Goal: Complete application form

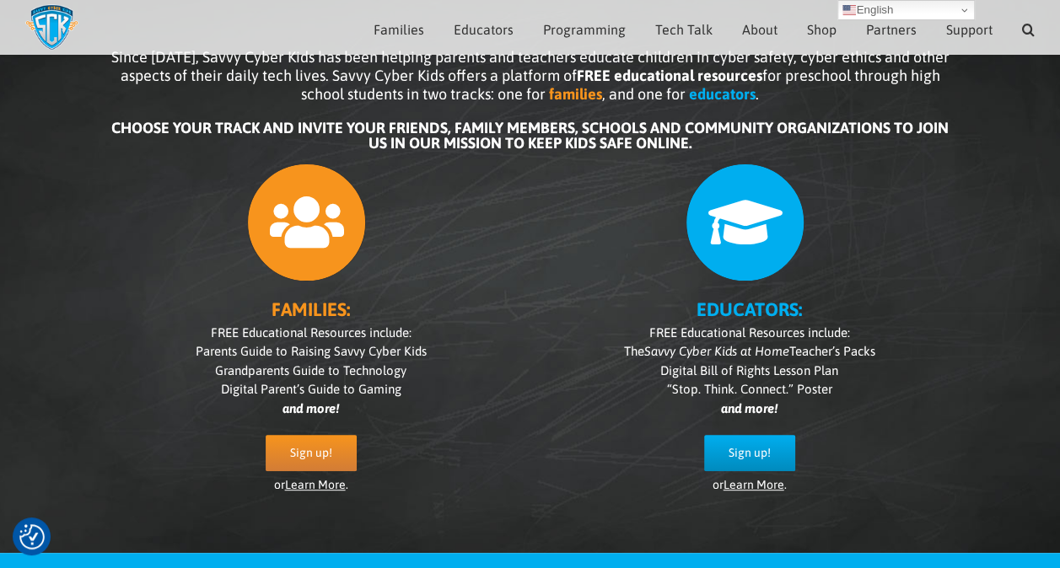
scroll to position [102, 0]
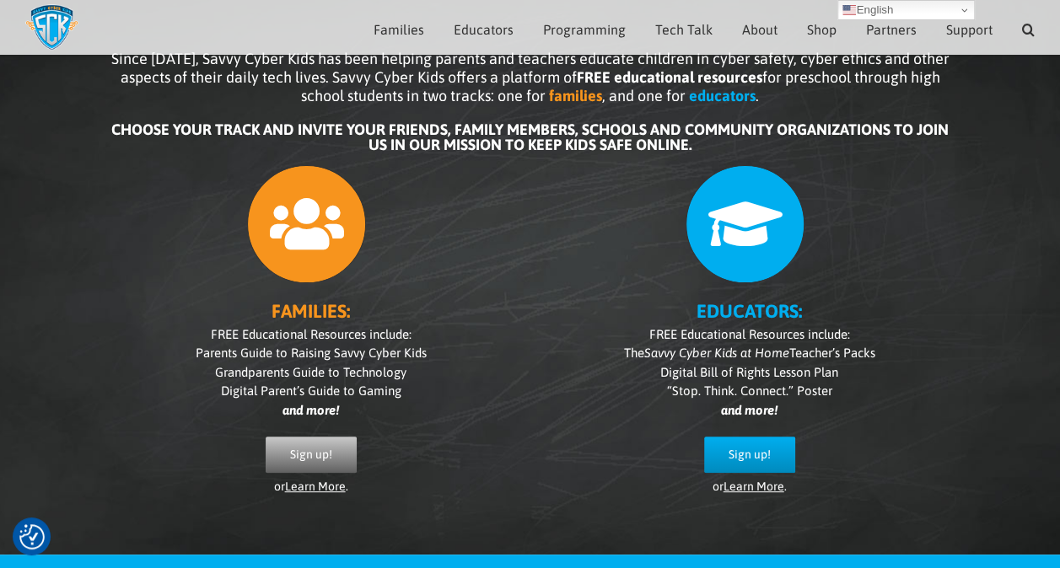
click at [299, 450] on span "Sign up!" at bounding box center [311, 455] width 42 height 14
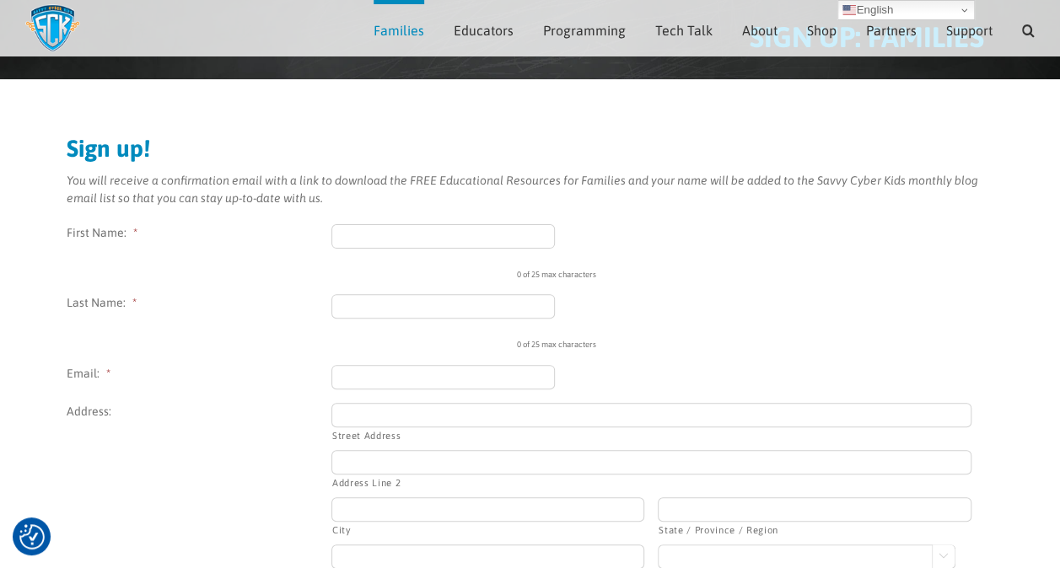
scroll to position [109, 0]
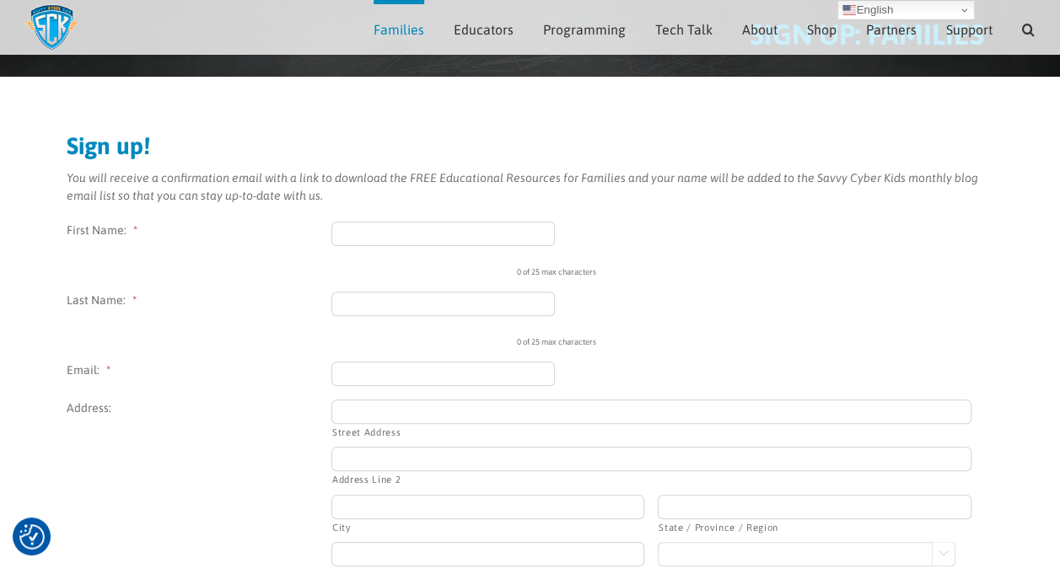
click at [378, 229] on input "First Name: *" at bounding box center [443, 234] width 224 height 24
type input "Lora"
click at [271, 262] on li "First Name: * Lora 4 of 25 max characters" at bounding box center [531, 250] width 928 height 57
click at [388, 311] on input "Last Name: *" at bounding box center [443, 304] width 224 height 24
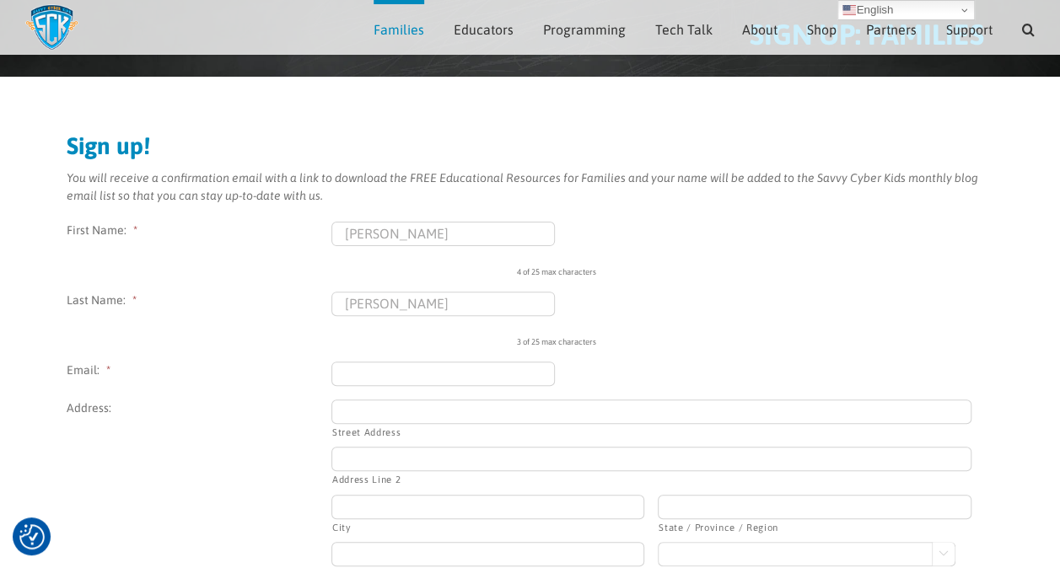
type input "Cox"
click at [320, 325] on li "Last Name: * Cox 3 of 25 max characters" at bounding box center [531, 320] width 928 height 57
click at [363, 374] on input "Email: *" at bounding box center [443, 374] width 224 height 24
type input "loralco"
click at [277, 407] on label "Address:" at bounding box center [199, 409] width 265 height 18
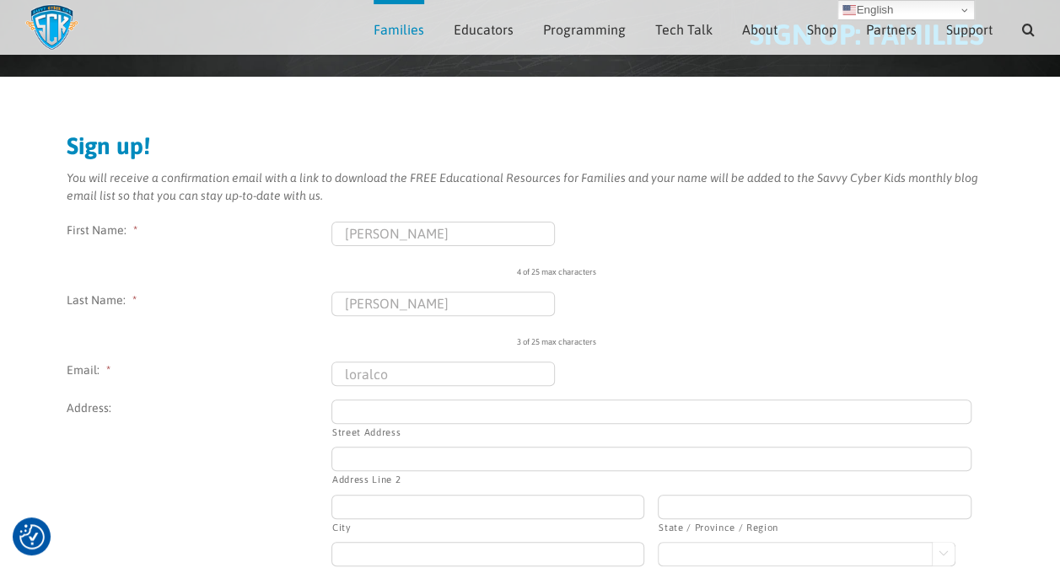
click at [425, 367] on input "loralco" at bounding box center [443, 374] width 224 height 24
drag, startPoint x: 516, startPoint y: 375, endPoint x: 309, endPoint y: 368, distance: 207.6
click at [309, 368] on li "Email: * loralco" at bounding box center [531, 374] width 928 height 24
type input "lora.cox@invitedclubs.com"
click at [305, 420] on li "Address: Street Address Address Line 2 City State / Province / Region ZIP / Pos…" at bounding box center [531, 494] width 928 height 189
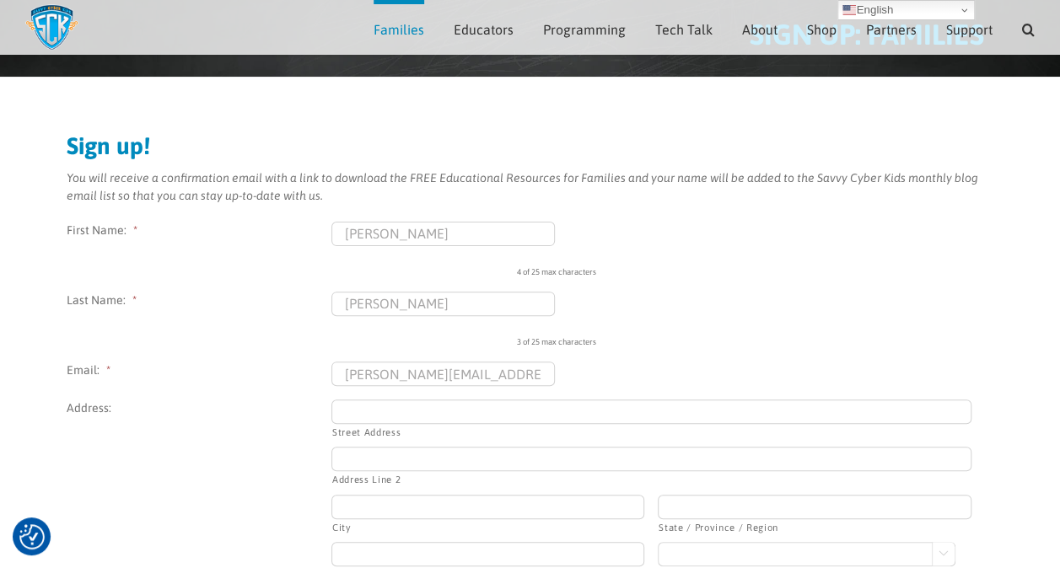
click at [369, 413] on input "Street Address" at bounding box center [651, 412] width 640 height 24
type input "3434 Peachtree Road"
click at [373, 450] on input "Address Line 2" at bounding box center [651, 459] width 640 height 24
type input "2600"
click at [265, 489] on li "Address: 3434 Peachtree Road Street Address 2600 Address Line 2 City State / Pr…" at bounding box center [531, 494] width 928 height 189
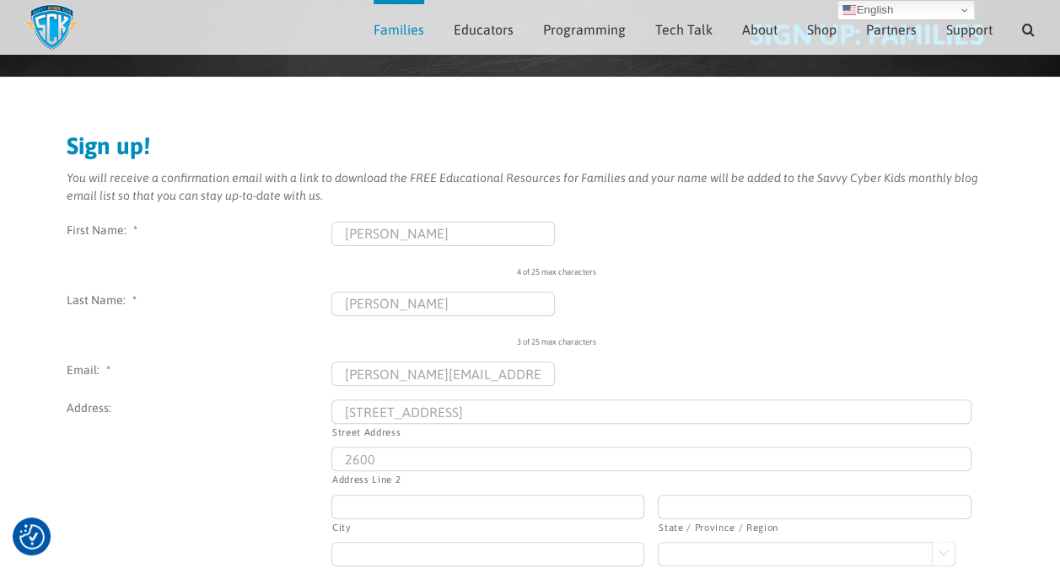
click at [344, 511] on input "City" at bounding box center [487, 507] width 313 height 24
type input "A"
type input "Atlanta"
click at [864, 224] on div "Lora 4 of 25 max characters" at bounding box center [651, 250] width 640 height 57
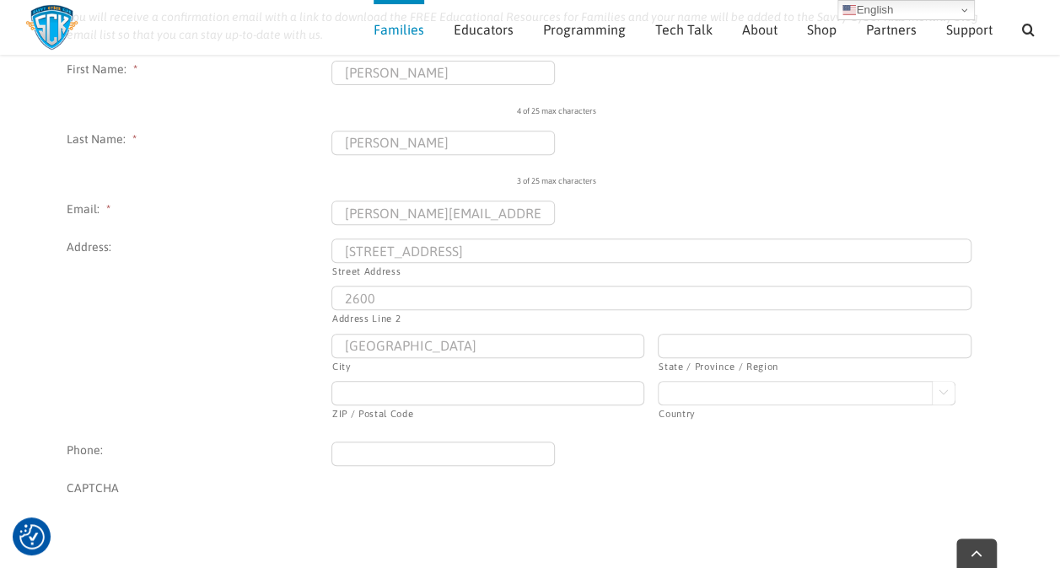
scroll to position [272, 0]
click at [724, 345] on input "State / Province / Region" at bounding box center [814, 343] width 313 height 24
type input "GA"
click at [476, 388] on input "ZIP / Postal Code" at bounding box center [487, 391] width 313 height 24
type input "30005"
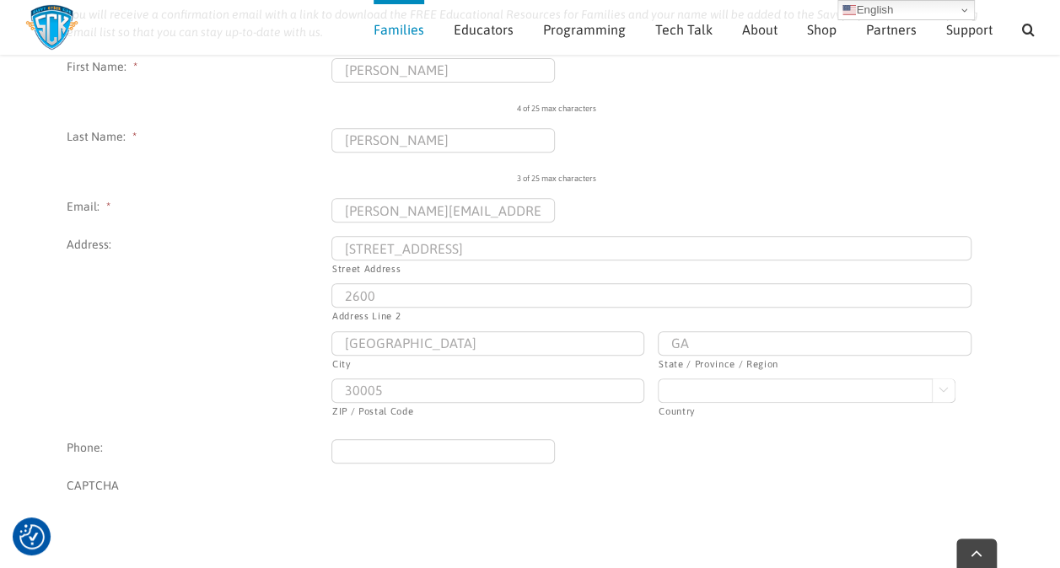
click at [676, 390] on select "Afghanistan Albania Algeria American Samoa Andorra Angola Anguilla Antarctica A…" at bounding box center [807, 391] width 298 height 24
select select "United States"
click at [658, 379] on select "Afghanistan Albania Algeria American Samoa Andorra Angola Anguilla Antarctica A…" at bounding box center [807, 391] width 298 height 24
click at [364, 449] on input "(___) ___-____" at bounding box center [443, 451] width 224 height 24
type input "(404) 545-2725"
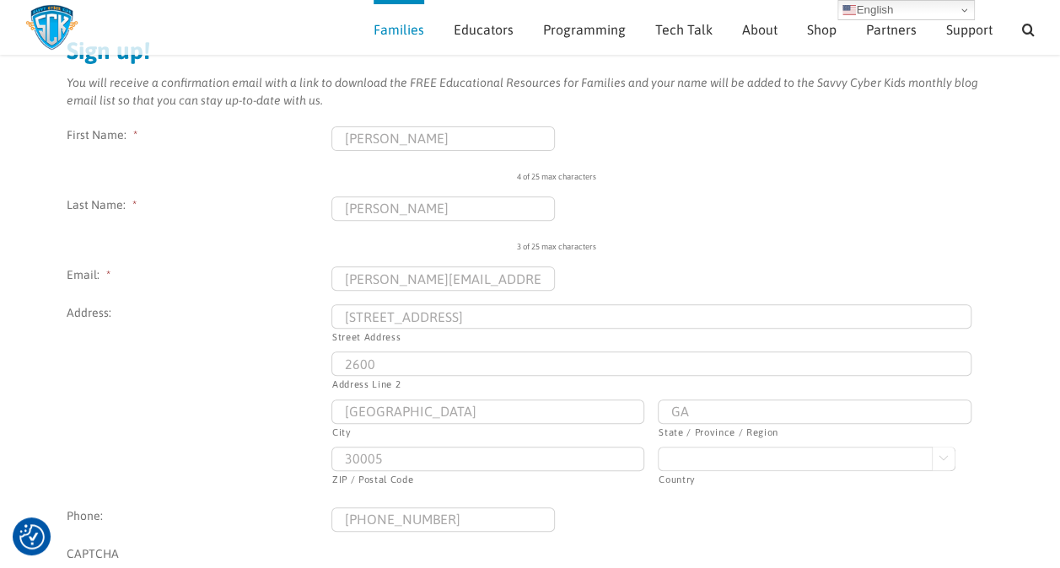
scroll to position [203, 0]
click at [398, 360] on input "2600" at bounding box center [651, 365] width 640 height 24
click at [342, 361] on input "2600" at bounding box center [651, 365] width 640 height 24
type input "Suite 2600"
click at [723, 238] on div "3 of 25 max characters" at bounding box center [811, 241] width 589 height 25
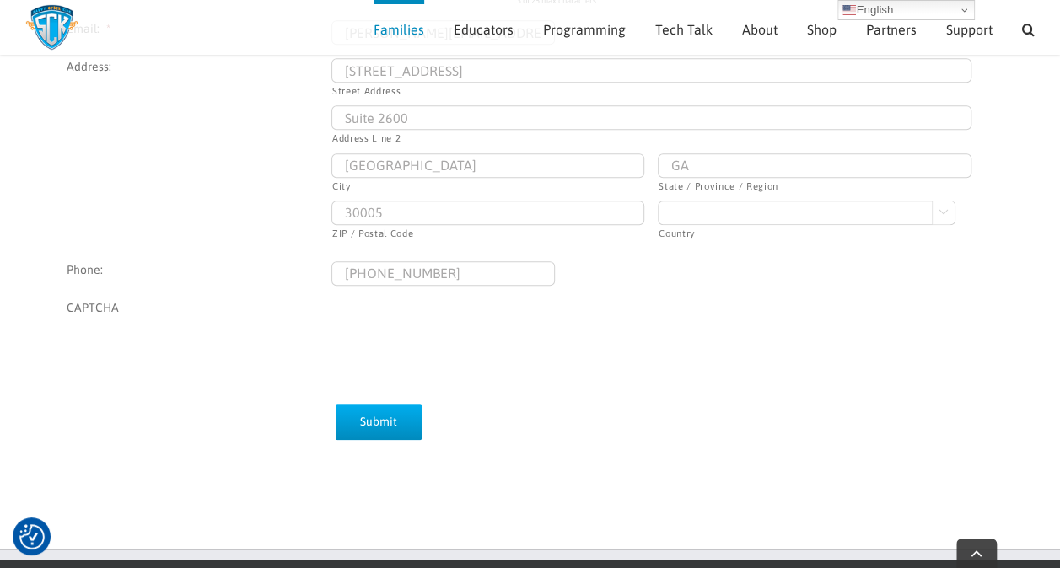
scroll to position [453, 0]
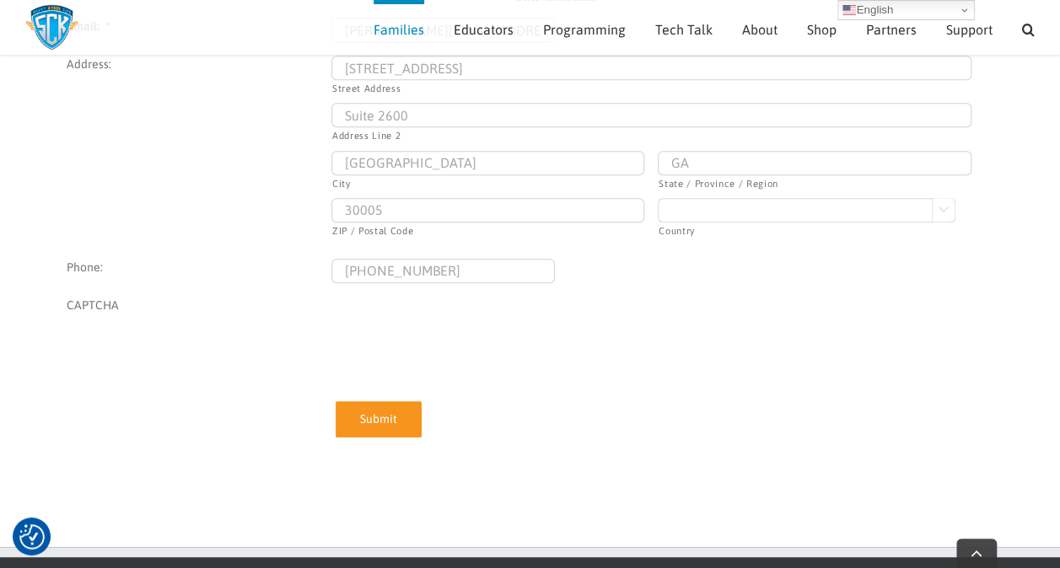
click at [374, 421] on input "Submit" at bounding box center [379, 419] width 86 height 36
click at [372, 419] on input "Submit" at bounding box center [379, 419] width 86 height 36
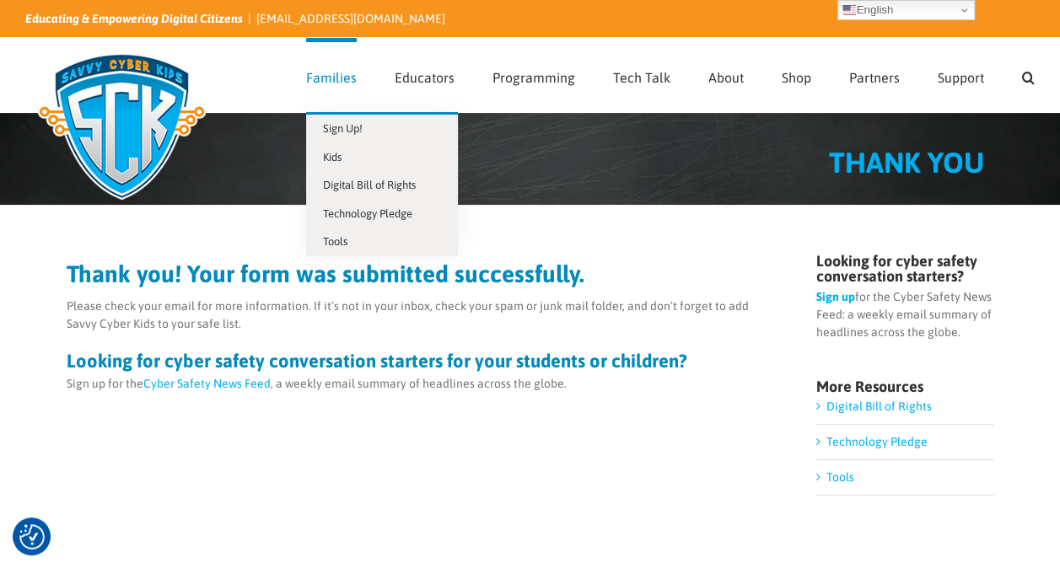
click at [337, 73] on span "Families" at bounding box center [331, 77] width 51 height 13
click at [327, 81] on span "Families" at bounding box center [331, 77] width 51 height 13
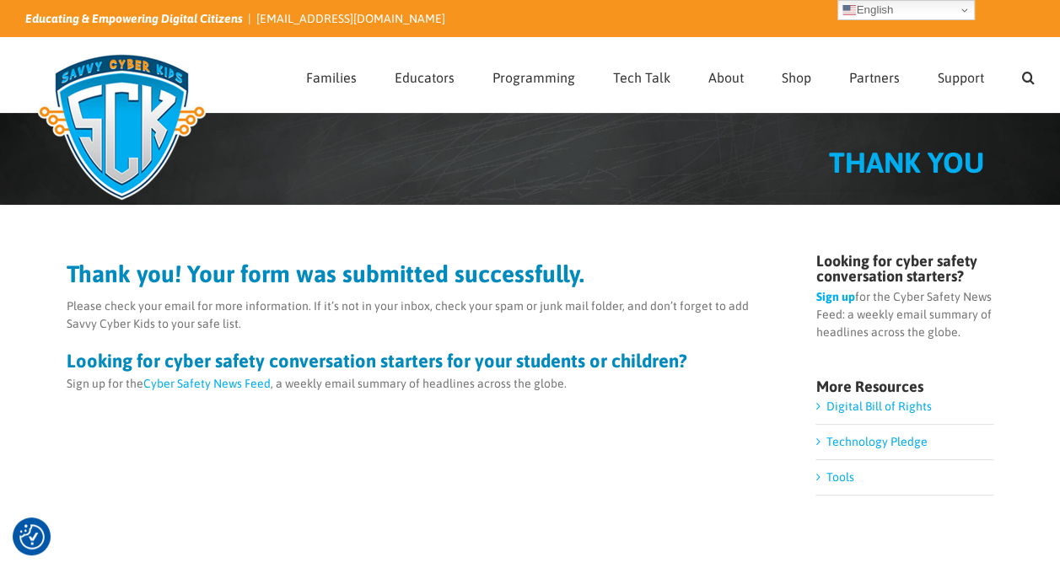
click at [182, 381] on link "Cyber Safety News Feed" at bounding box center [206, 383] width 127 height 13
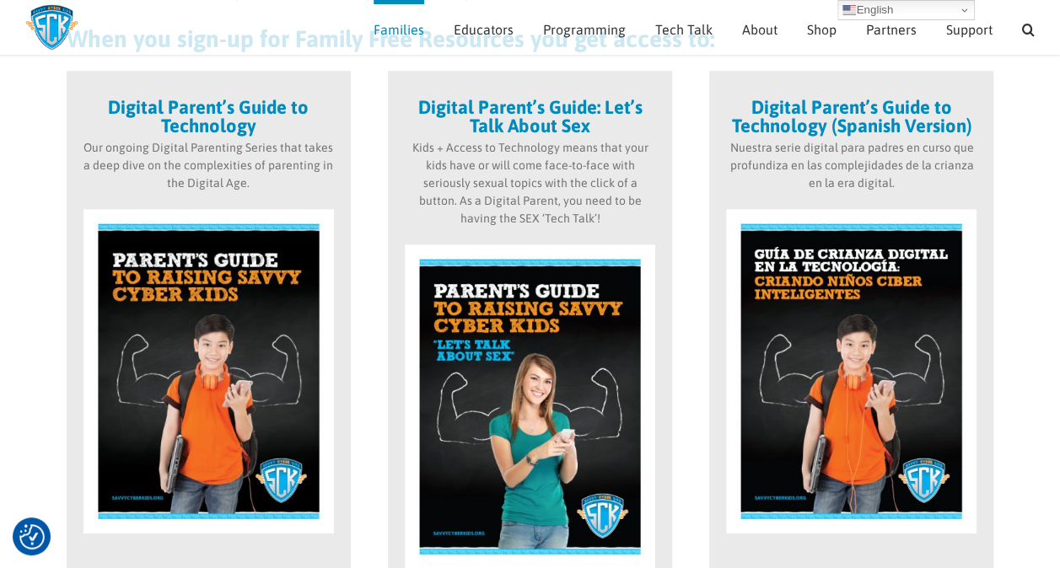
scroll to position [474, 0]
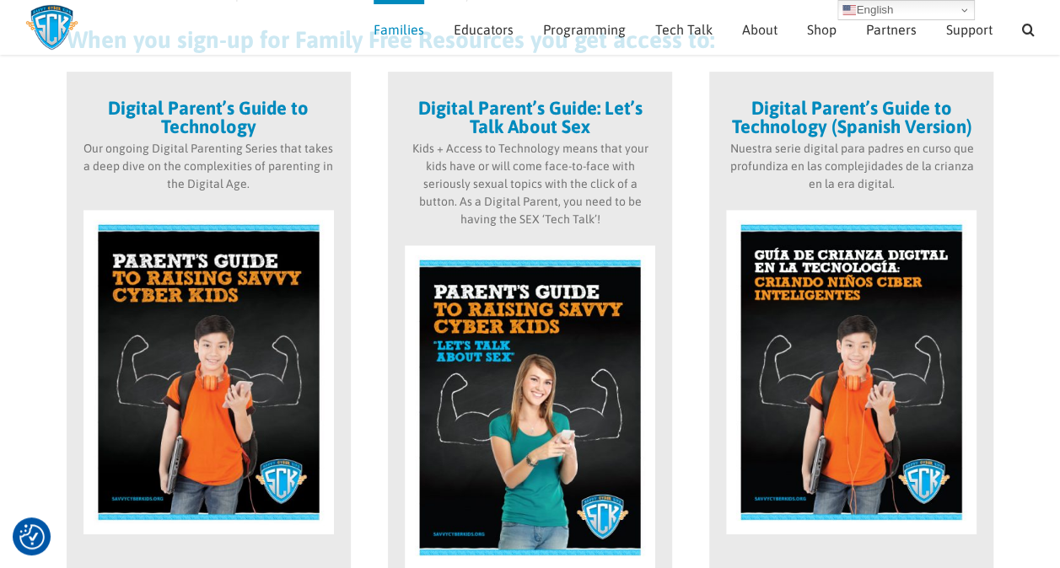
click at [186, 390] on img at bounding box center [208, 372] width 250 height 325
click at [209, 422] on img at bounding box center [208, 372] width 250 height 325
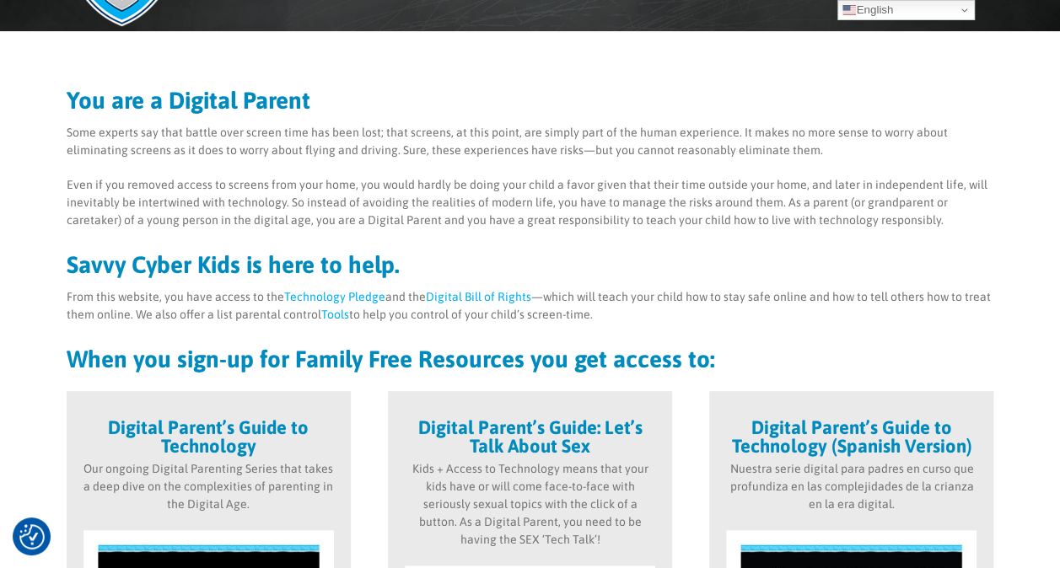
scroll to position [0, 0]
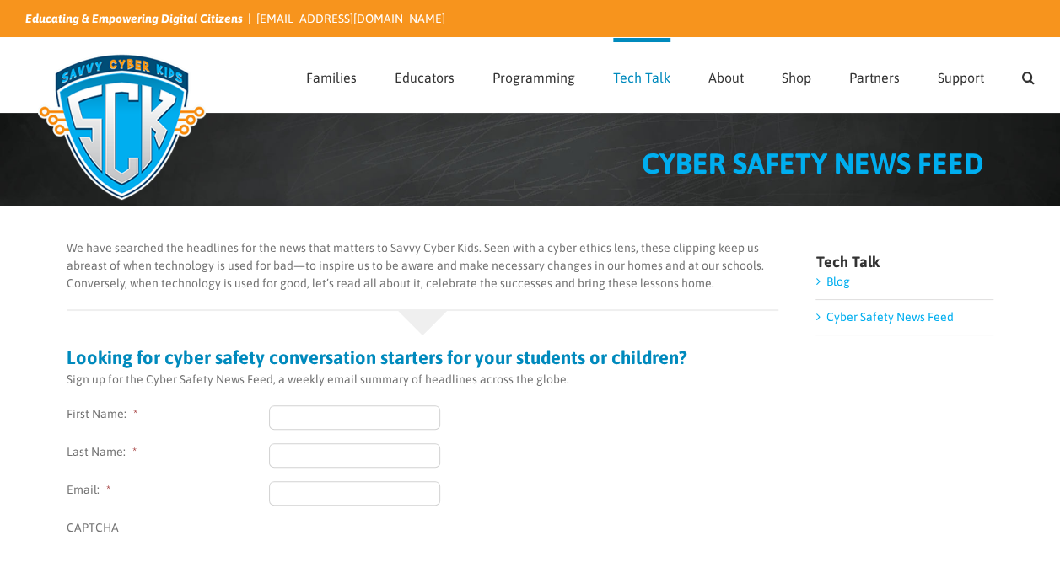
drag, startPoint x: 0, startPoint y: 0, endPoint x: 272, endPoint y: 385, distance: 472.0
click at [272, 385] on p "Sign up for the Cyber Safety News Feed, a weekly email summary of headlines acr…" at bounding box center [423, 380] width 713 height 18
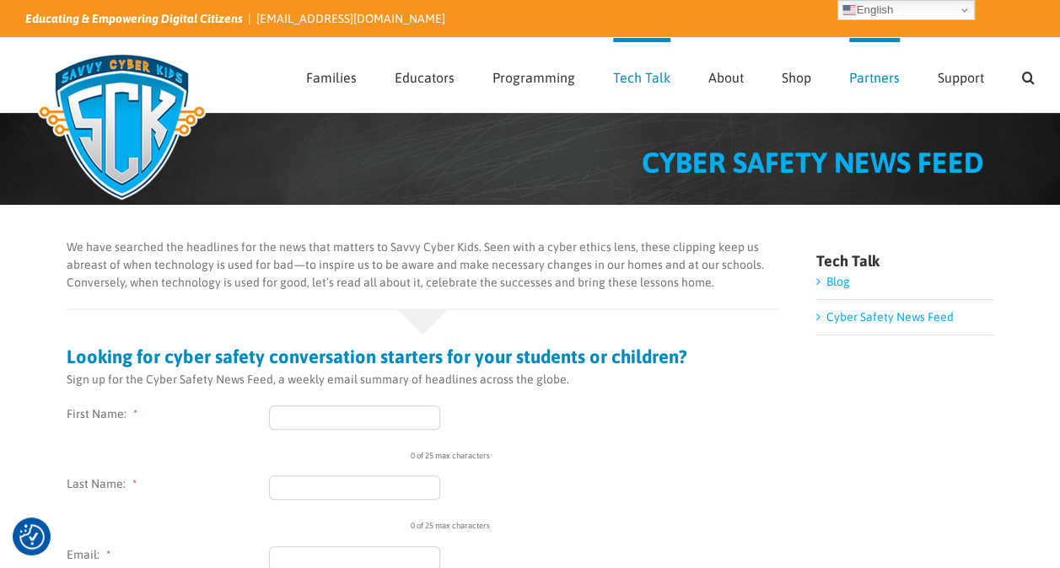
click at [877, 78] on span "Partners" at bounding box center [874, 77] width 51 height 13
